Goal: Find specific page/section: Find specific page/section

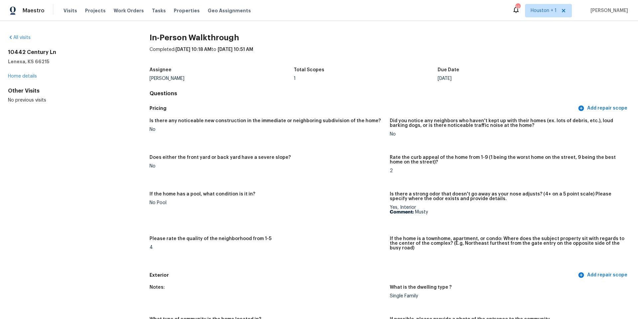
scroll to position [1460, 0]
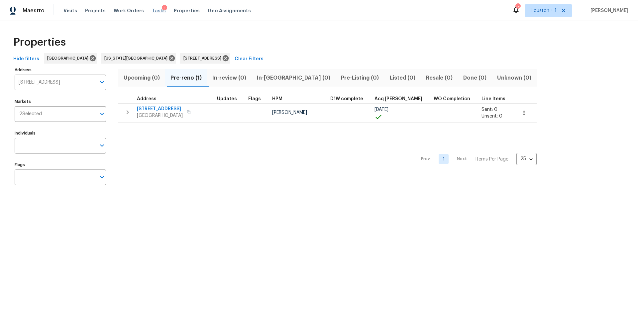
click at [152, 10] on span "Tasks" at bounding box center [159, 10] width 14 height 5
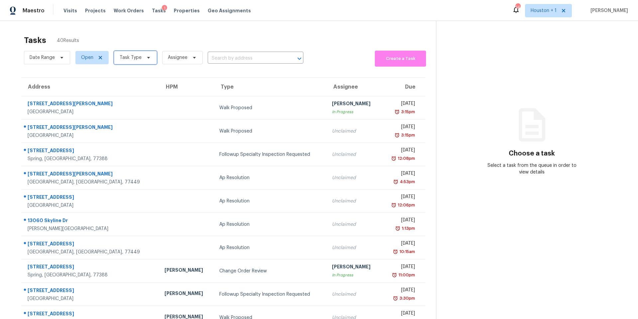
click at [136, 59] on span "Task Type" at bounding box center [131, 57] width 22 height 7
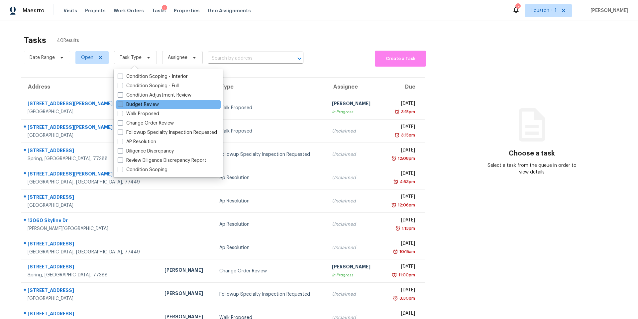
click at [131, 105] on label "Budget Review" at bounding box center [138, 104] width 41 height 7
click at [122, 105] on input "Budget Review" at bounding box center [120, 103] width 4 height 4
checkbox input "true"
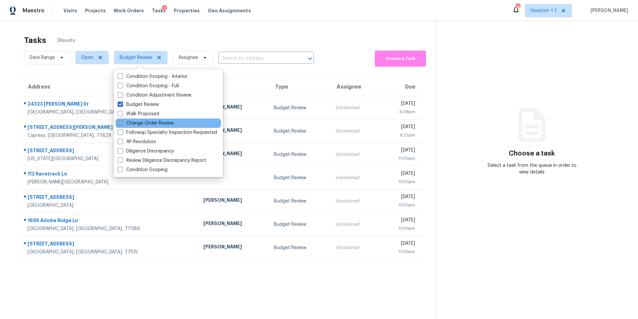
click at [126, 124] on label "Change Order Review" at bounding box center [146, 123] width 56 height 7
click at [122, 124] on input "Change Order Review" at bounding box center [120, 122] width 4 height 4
checkbox input "true"
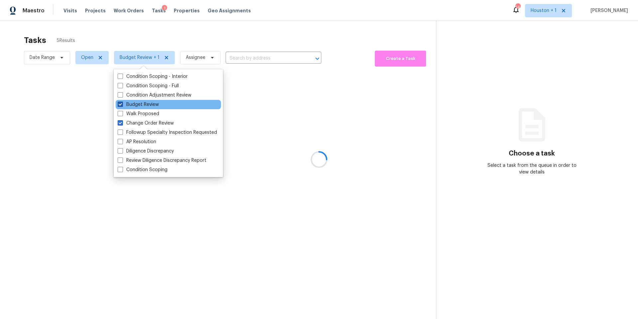
click at [122, 103] on span at bounding box center [120, 103] width 5 height 5
click at [122, 103] on input "Budget Review" at bounding box center [120, 103] width 4 height 4
checkbox input "false"
click at [160, 34] on div at bounding box center [319, 159] width 638 height 319
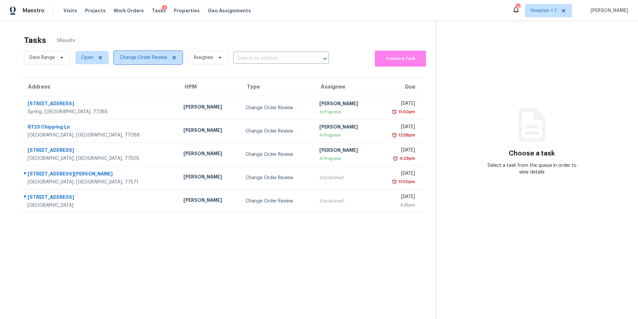
click at [145, 61] on span "Change Order Review" at bounding box center [148, 57] width 68 height 13
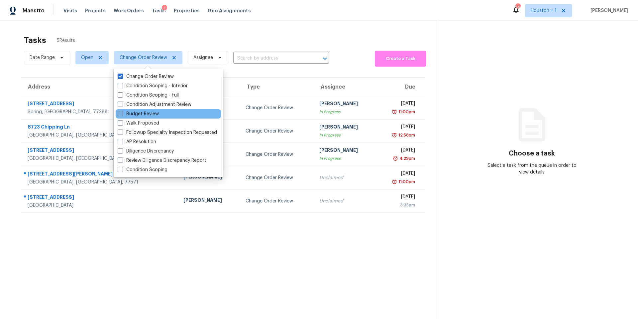
click at [127, 115] on label "Budget Review" at bounding box center [138, 113] width 41 height 7
click at [122, 115] on input "Budget Review" at bounding box center [120, 112] width 4 height 4
checkbox input "true"
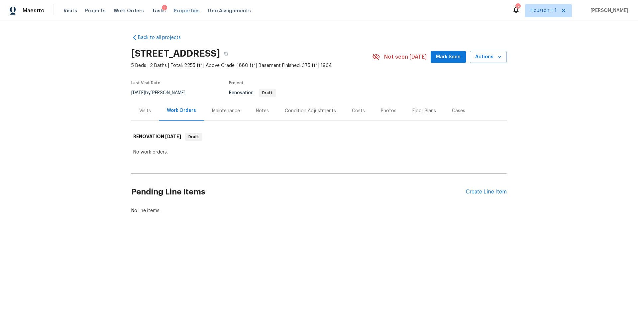
click at [179, 9] on span "Properties" at bounding box center [187, 10] width 26 height 7
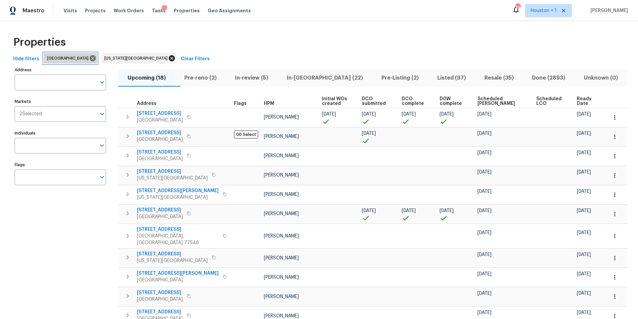
click at [89, 59] on icon at bounding box center [92, 58] width 7 height 7
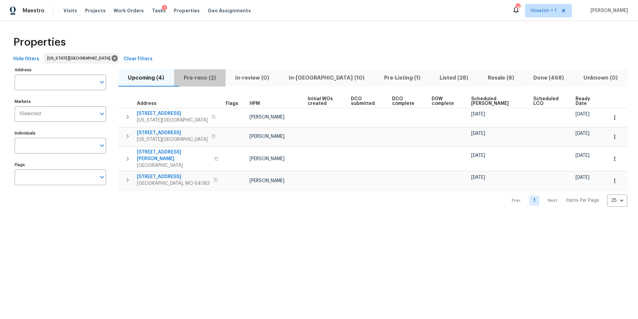
click at [204, 77] on span "Pre-reno (2)" at bounding box center [200, 77] width 44 height 9
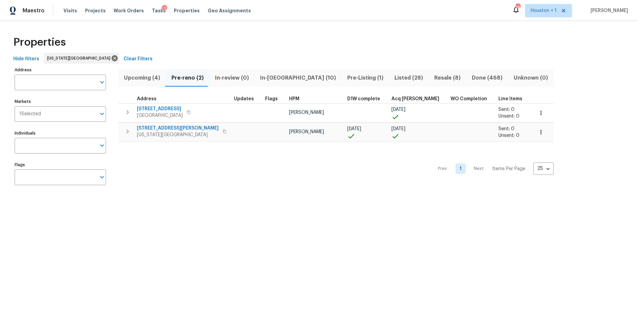
click at [275, 76] on span "In-[GEOGRAPHIC_DATA] (10)" at bounding box center [298, 77] width 79 height 9
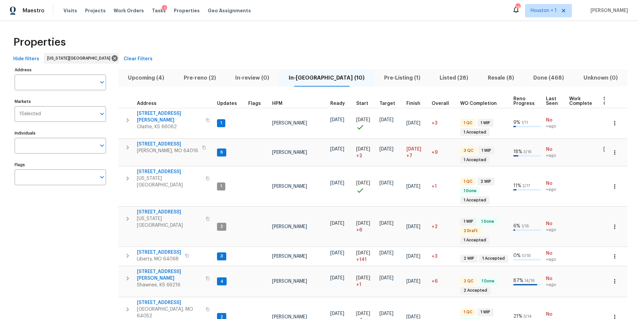
scroll to position [2, 0]
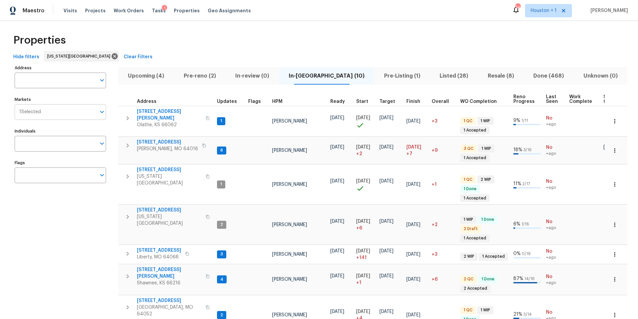
click at [54, 117] on input "Markets" at bounding box center [68, 112] width 55 height 16
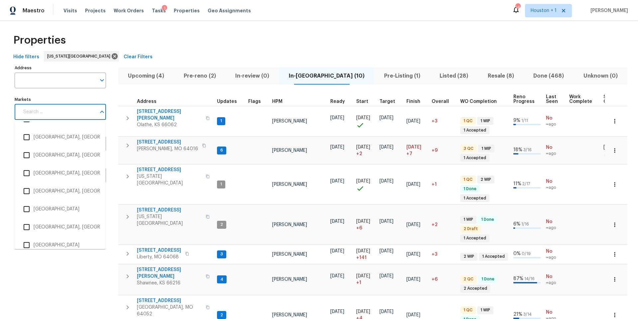
scroll to position [490, 0]
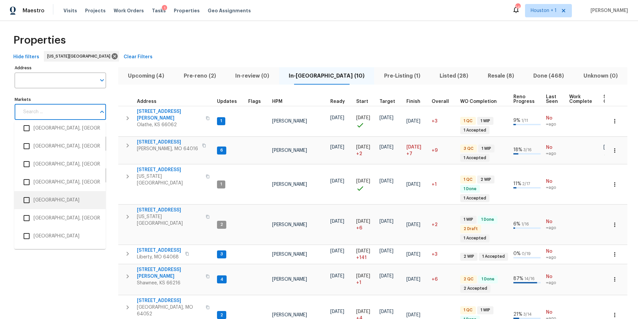
click at [36, 199] on li "Houston" at bounding box center [60, 200] width 81 height 14
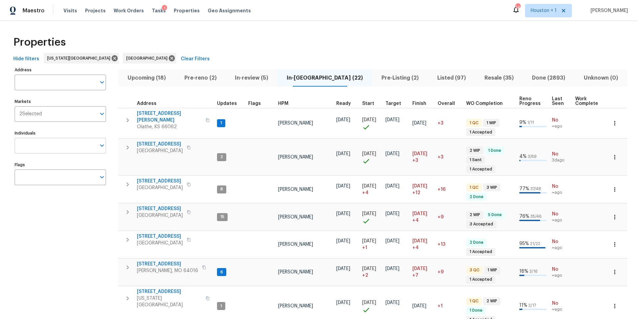
click at [43, 144] on input "Individuals" at bounding box center [55, 146] width 81 height 16
type input "stephen lacy"
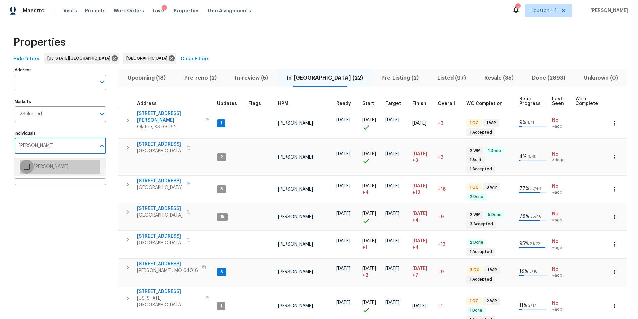
click at [29, 169] on input "checkbox" at bounding box center [27, 167] width 14 height 14
